Goal: Information Seeking & Learning: Learn about a topic

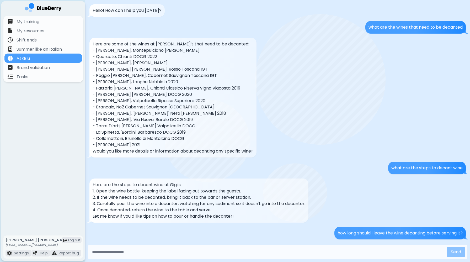
scroll to position [147, 0]
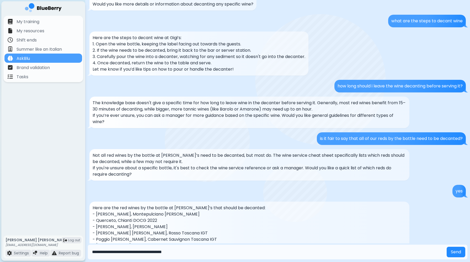
type input "**********"
click at [447, 247] on button "Send" at bounding box center [456, 252] width 19 height 11
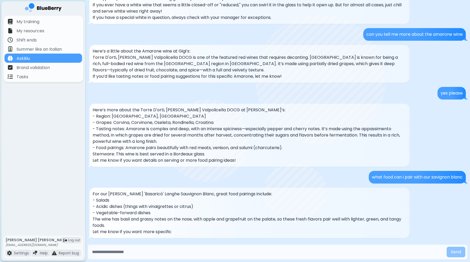
scroll to position [519, 0]
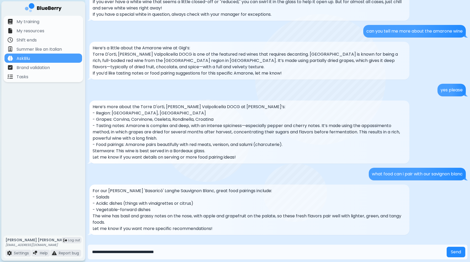
type input "**********"
click at [447, 247] on button "Send" at bounding box center [456, 252] width 19 height 11
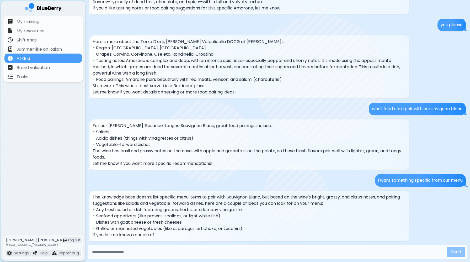
scroll to position [590, 0]
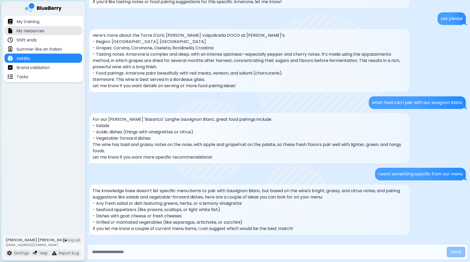
click at [40, 31] on p "My resources" at bounding box center [31, 31] width 28 height 6
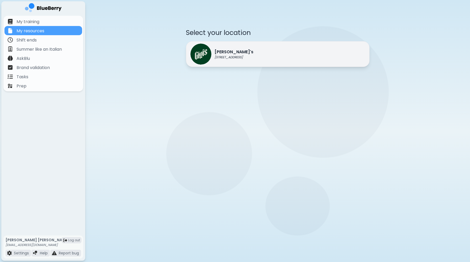
click at [198, 53] on img at bounding box center [201, 54] width 21 height 21
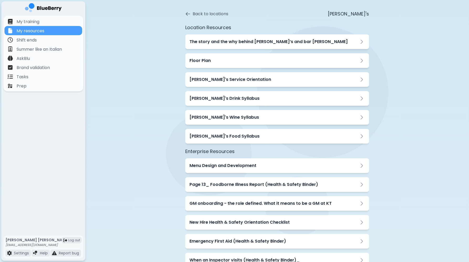
scroll to position [18, 0]
click at [227, 171] on div "Menu Design and Development" at bounding box center [277, 166] width 184 height 15
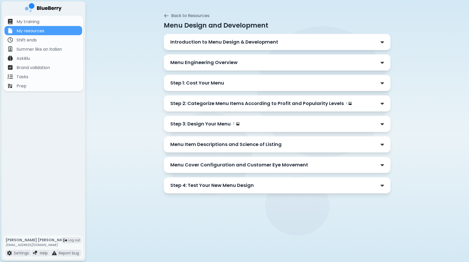
click at [272, 40] on p "Introduction to Menu Design & Development" at bounding box center [224, 41] width 108 height 7
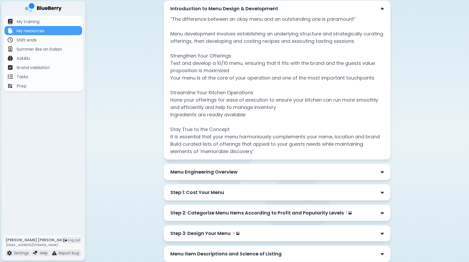
scroll to position [54, 0]
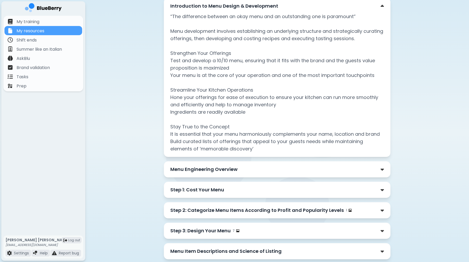
click at [240, 171] on div "Menu Engineering Overview" at bounding box center [277, 169] width 214 height 7
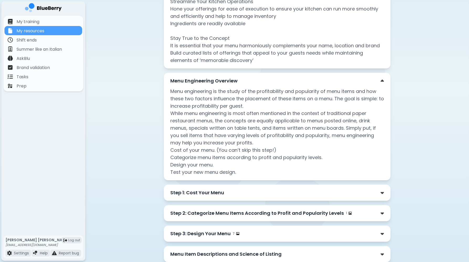
scroll to position [144, 0]
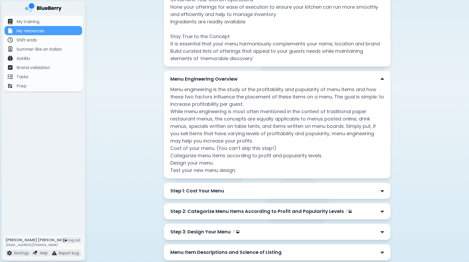
click at [230, 193] on div "Step 1: Cost Your Menu" at bounding box center [277, 190] width 214 height 7
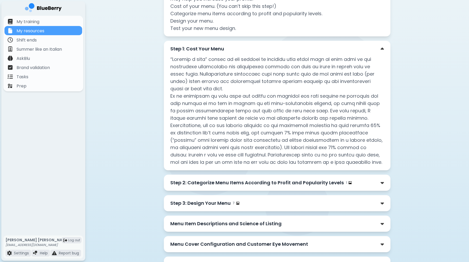
scroll to position [288, 0]
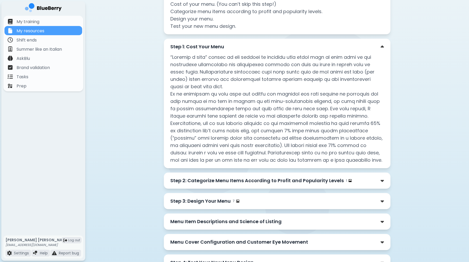
click at [224, 203] on p "Step 3: Design Your Menu" at bounding box center [200, 200] width 60 height 7
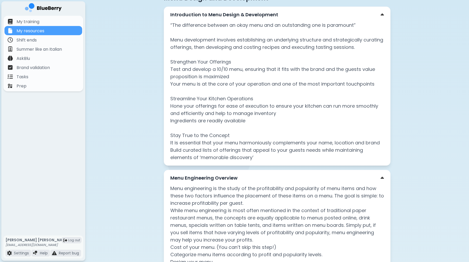
scroll to position [0, 0]
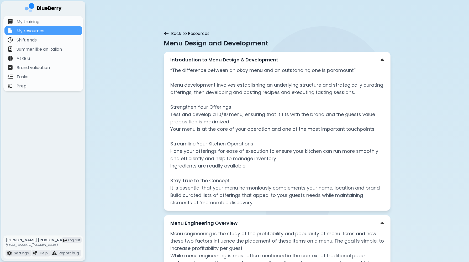
click at [170, 33] on button "Back to Resources" at bounding box center [187, 33] width 46 height 6
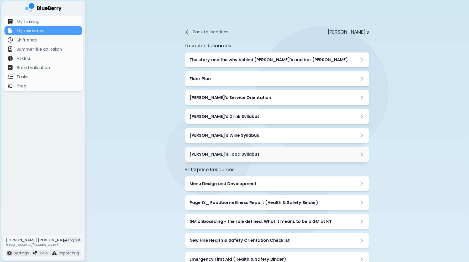
click at [233, 156] on div "[PERSON_NAME]'s Food Syllabus" at bounding box center [277, 154] width 175 height 6
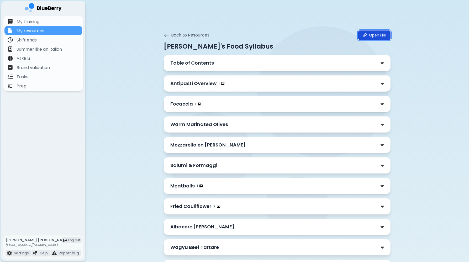
click at [381, 34] on link "Open File" at bounding box center [374, 34] width 32 height 9
